Goal: Communication & Community: Answer question/provide support

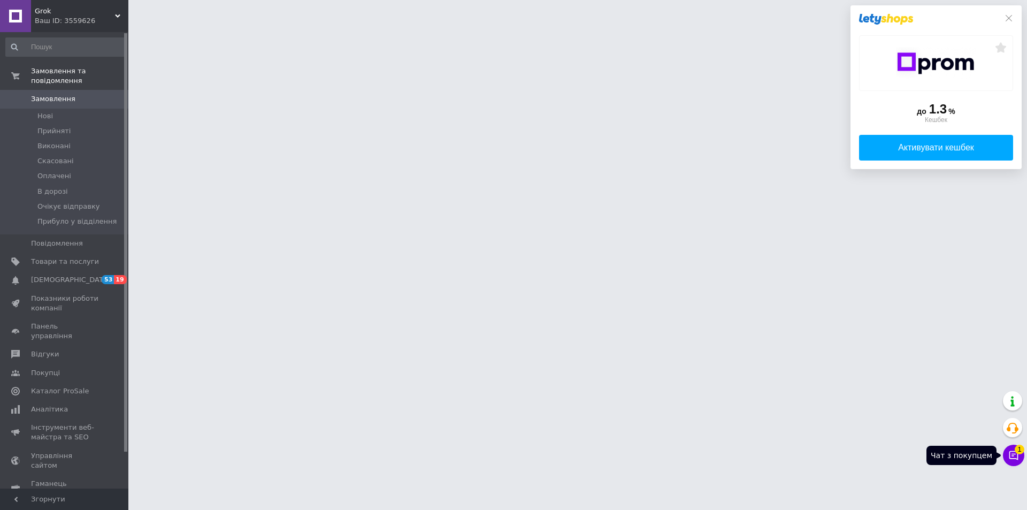
click at [1014, 449] on button "Чат з покупцем 1" at bounding box center [1013, 455] width 21 height 21
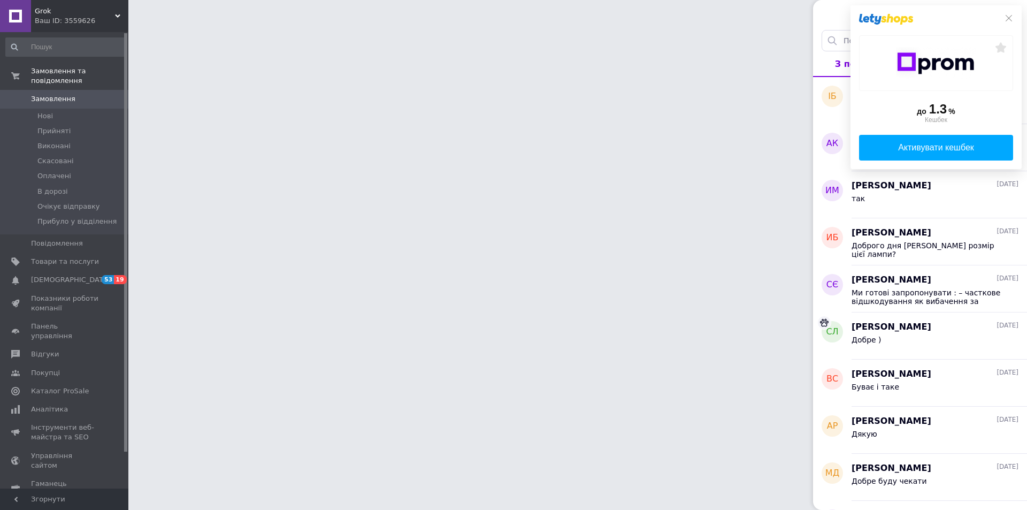
click at [1009, 11] on div "до 1.3 % Кешбек Активувати кешбек" at bounding box center [936, 87] width 171 height 164
click at [1009, 17] on icon at bounding box center [1009, 18] width 9 height 9
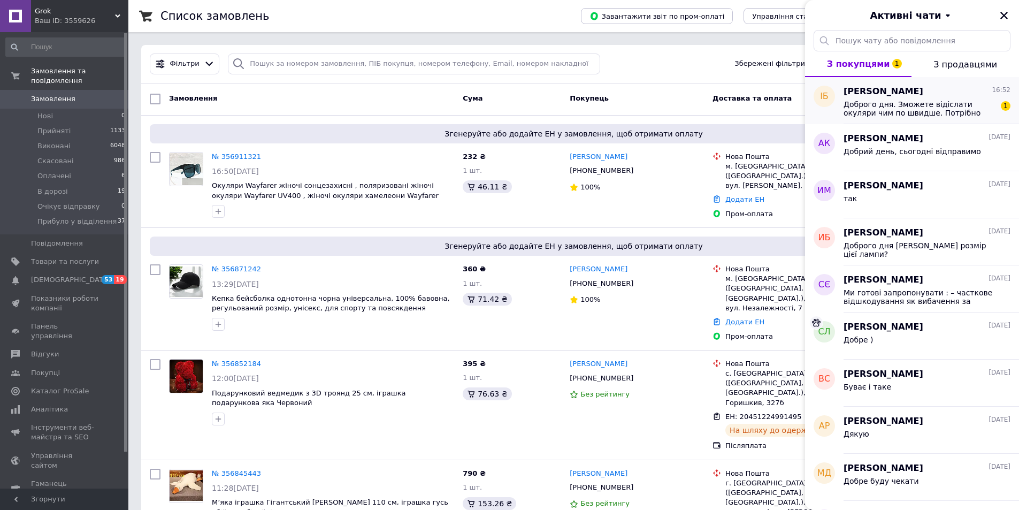
click at [922, 103] on span "Доброго дня. Зможете відіслати окуляри чим по швидше. Потрібно бабусі після опе…" at bounding box center [920, 108] width 152 height 17
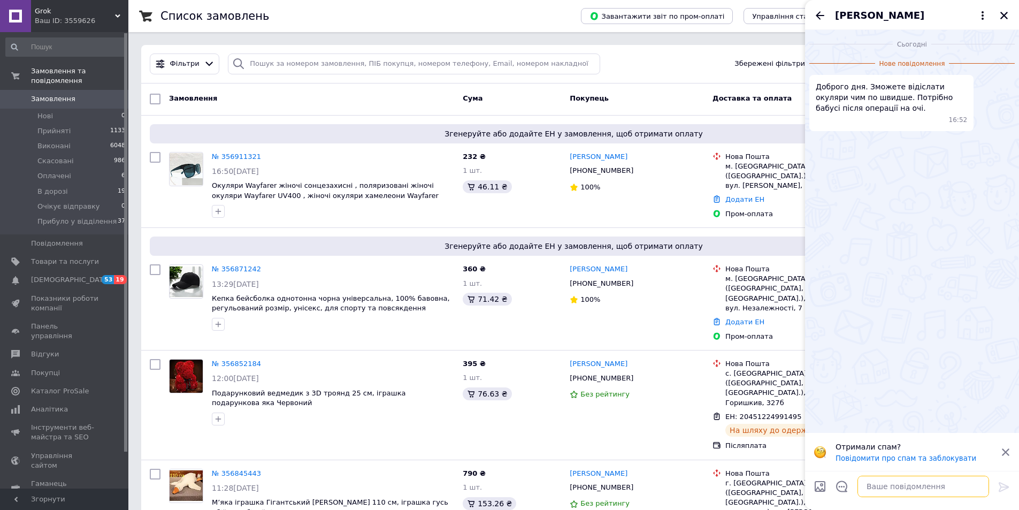
click at [952, 485] on textarea at bounding box center [924, 486] width 132 height 21
click at [973, 490] on textarea "Добрийдень , завтра відправимо, в" at bounding box center [912, 486] width 153 height 21
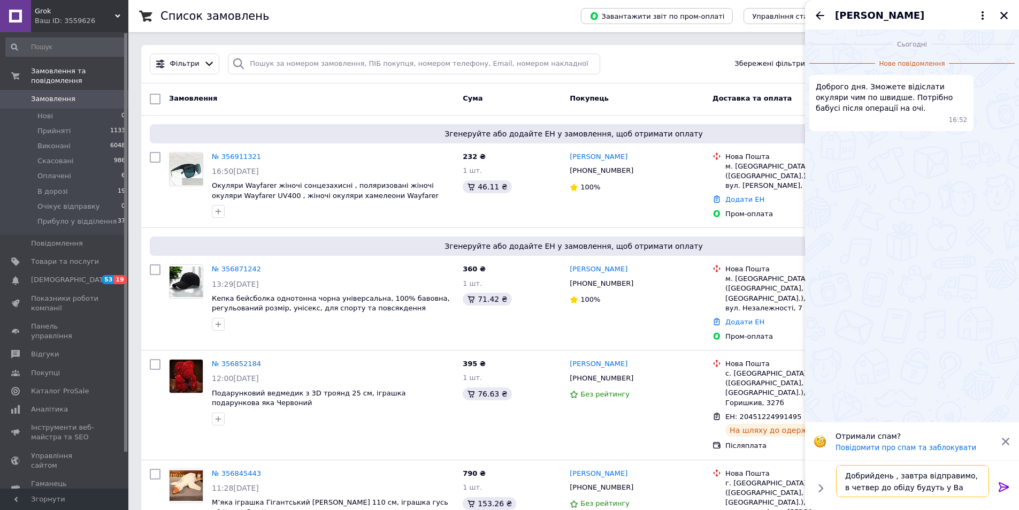
type textarea "Добрийдень , завтра відправимо, в четвер до обіду будуть у [GEOGRAPHIC_DATA]"
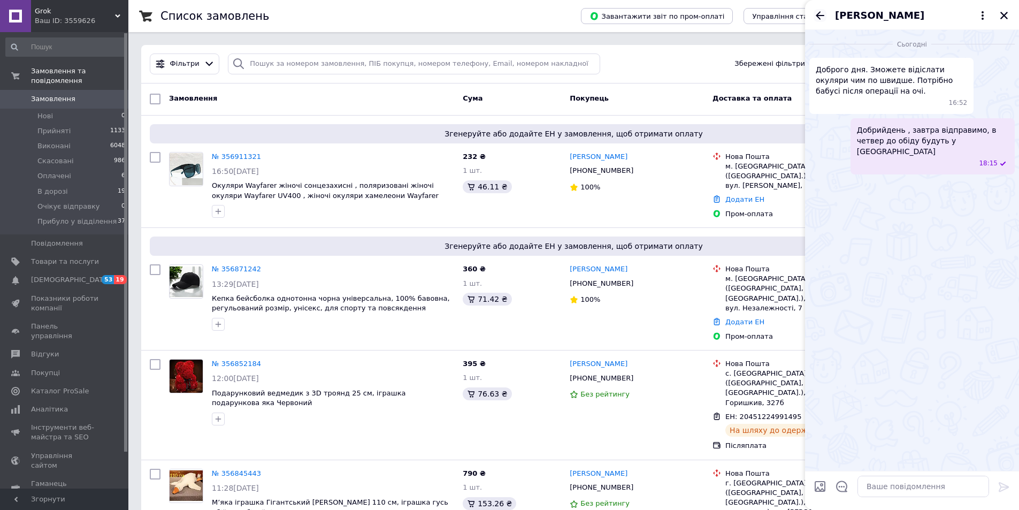
click at [817, 14] on icon "Назад" at bounding box center [820, 15] width 9 height 8
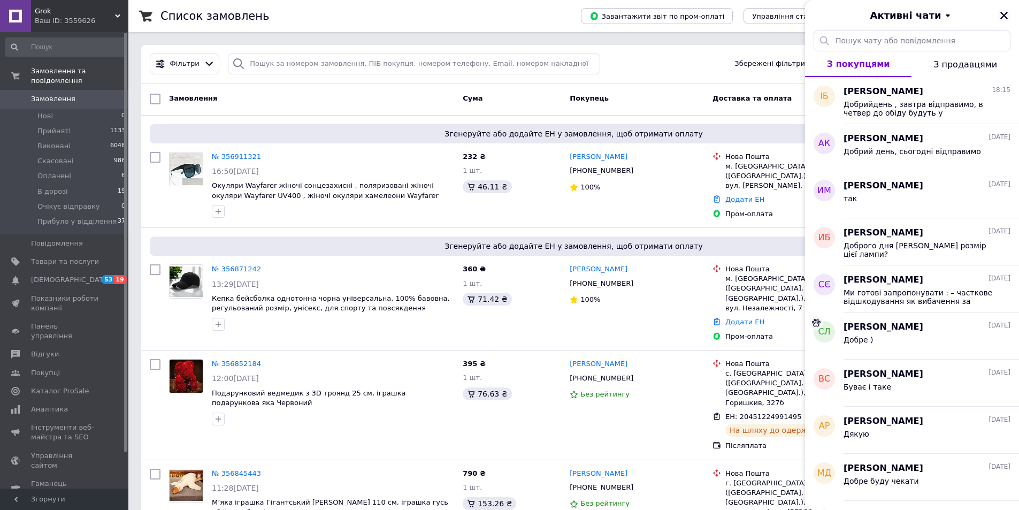
click at [1002, 16] on icon "Закрити" at bounding box center [1005, 16] width 10 height 10
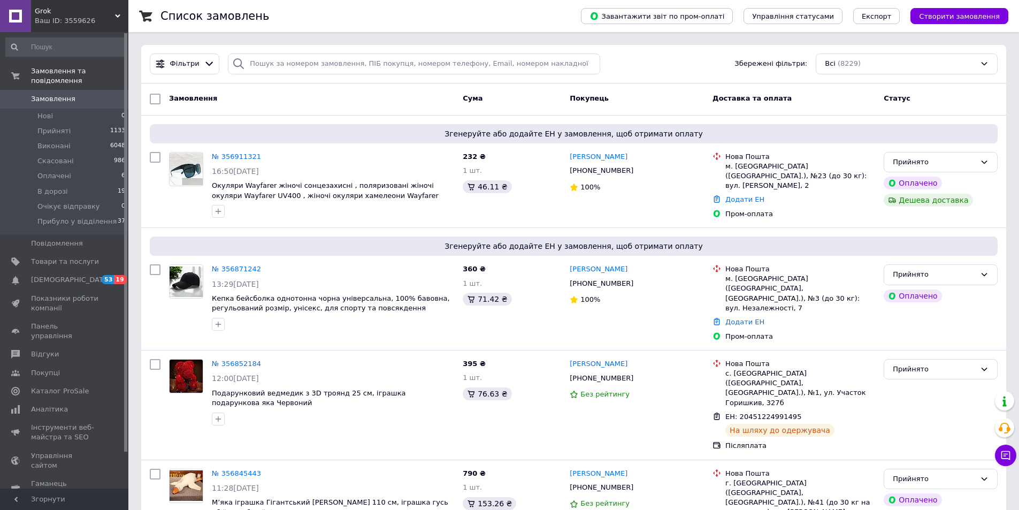
click at [44, 90] on link "Замовлення 0" at bounding box center [66, 99] width 132 height 18
